Goal: Download file/media

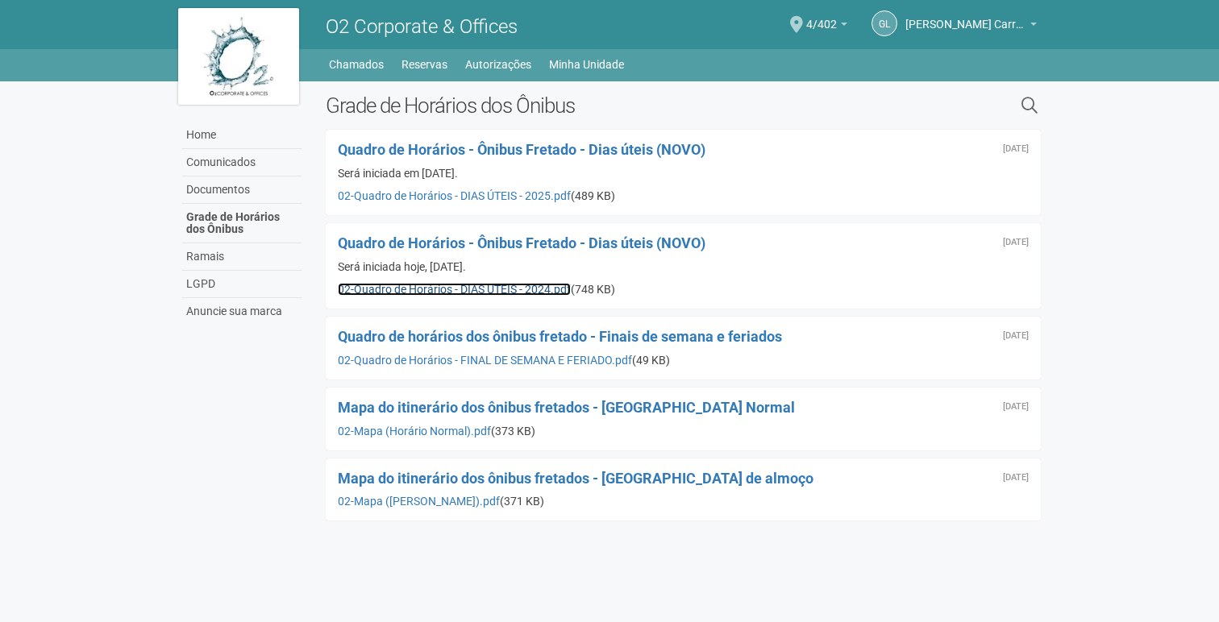
click at [516, 286] on link "02-Quadro de Horários - DIAS ÚTEIS - 2024.pdf" at bounding box center [454, 289] width 233 height 13
click at [225, 181] on link "Documentos" at bounding box center [241, 190] width 119 height 27
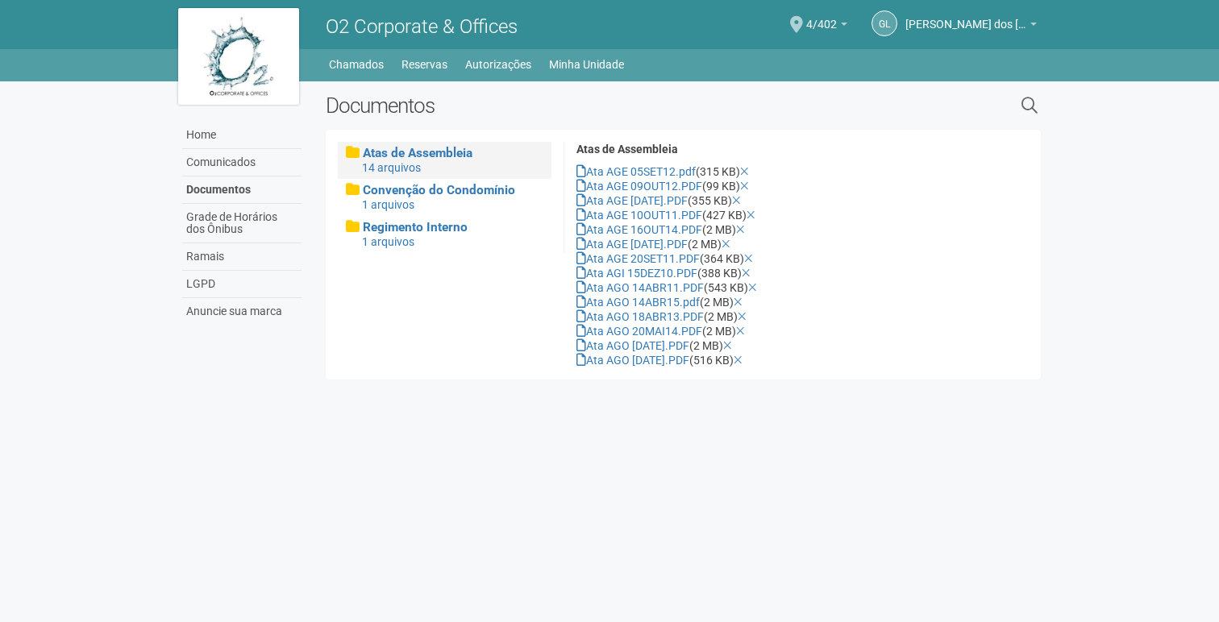
click at [441, 213] on div "Convenção do Condomínio 1 arquivos" at bounding box center [445, 197] width 214 height 37
click at [418, 235] on div "1 arquivos" at bounding box center [452, 242] width 181 height 15
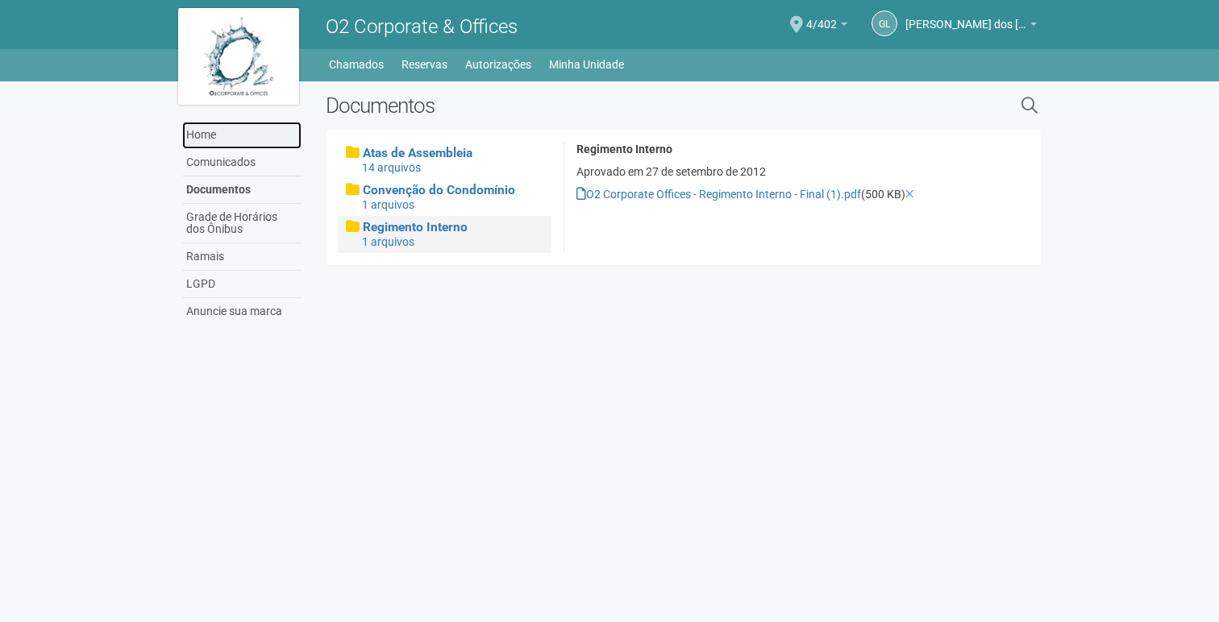
click at [209, 124] on link "Home" at bounding box center [241, 135] width 119 height 27
